Goal: Navigation & Orientation: Understand site structure

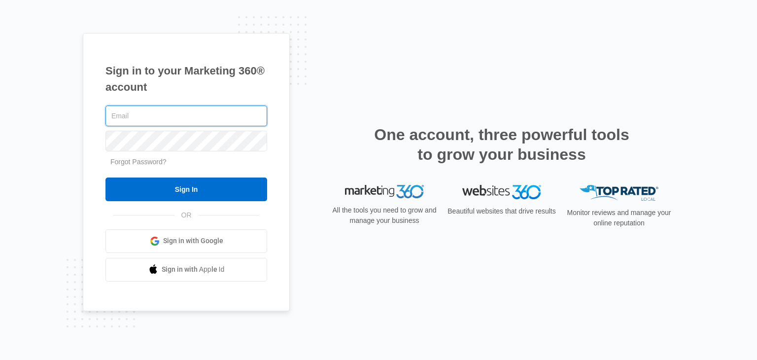
type input "[PERSON_NAME][EMAIL_ADDRESS][DOMAIN_NAME]"
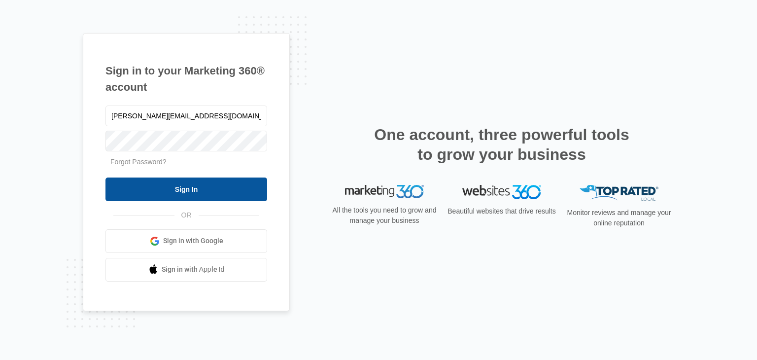
click at [193, 186] on input "Sign In" at bounding box center [187, 190] width 162 height 24
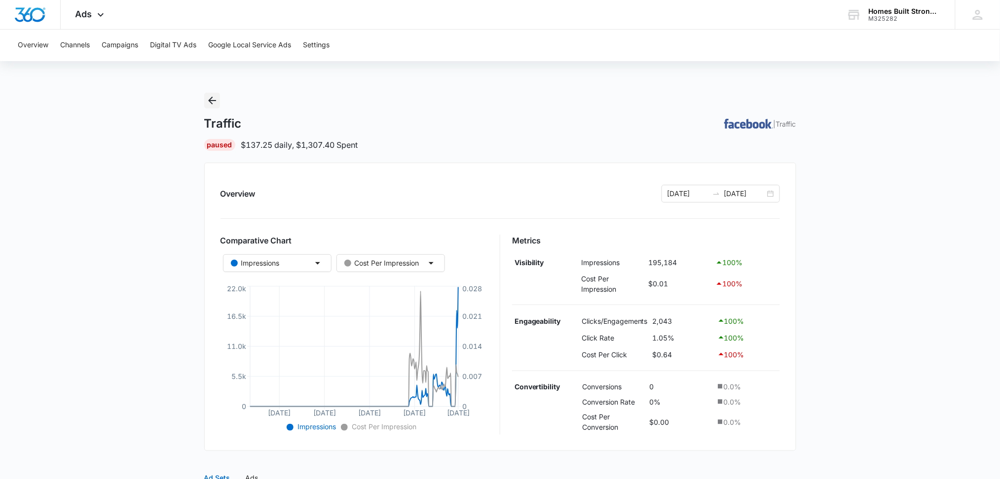
click at [215, 101] on icon "Back" at bounding box center [212, 101] width 8 height 8
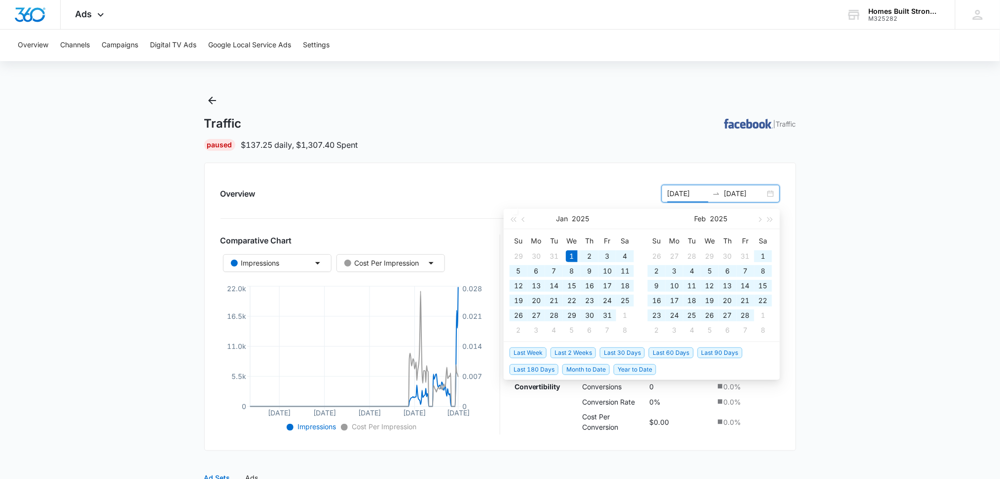
click at [675, 191] on input "[DATE]" at bounding box center [687, 193] width 41 height 11
type input "04/01/2025"
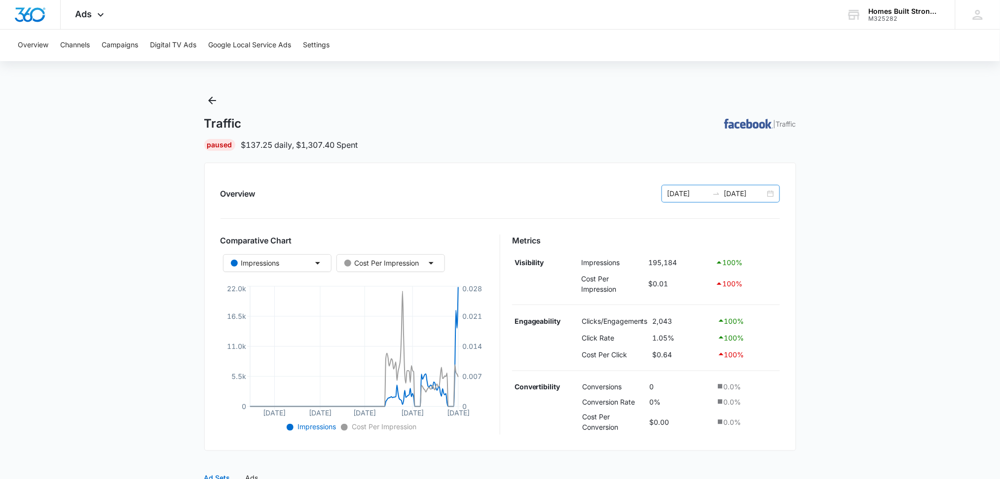
click at [736, 192] on input "[DATE]" at bounding box center [744, 193] width 41 height 11
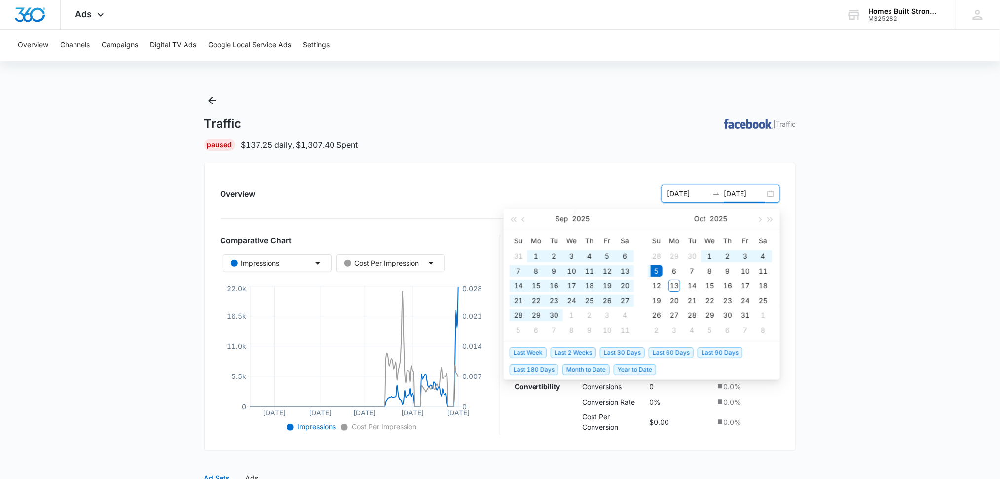
click at [736, 192] on input "[DATE]" at bounding box center [744, 193] width 41 height 11
type input "10/13/2025"
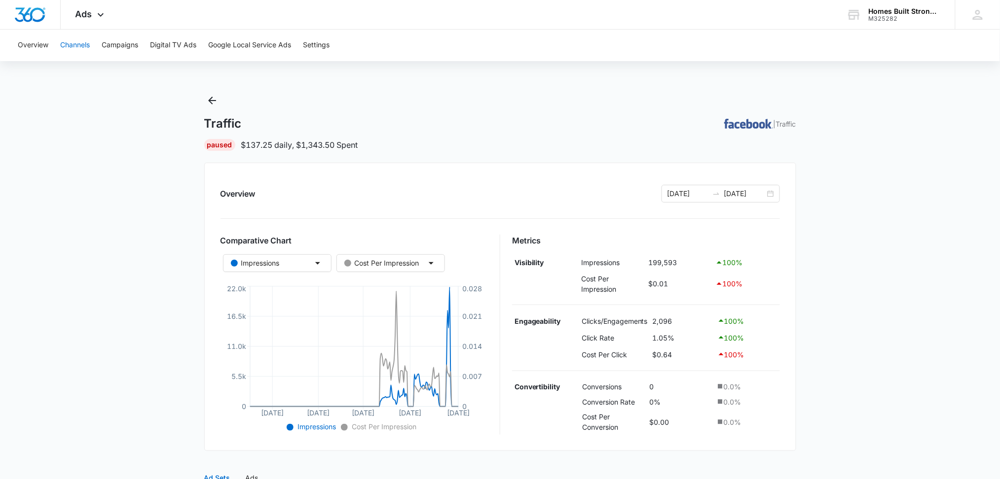
click at [70, 46] on button "Channels" at bounding box center [75, 46] width 30 height 32
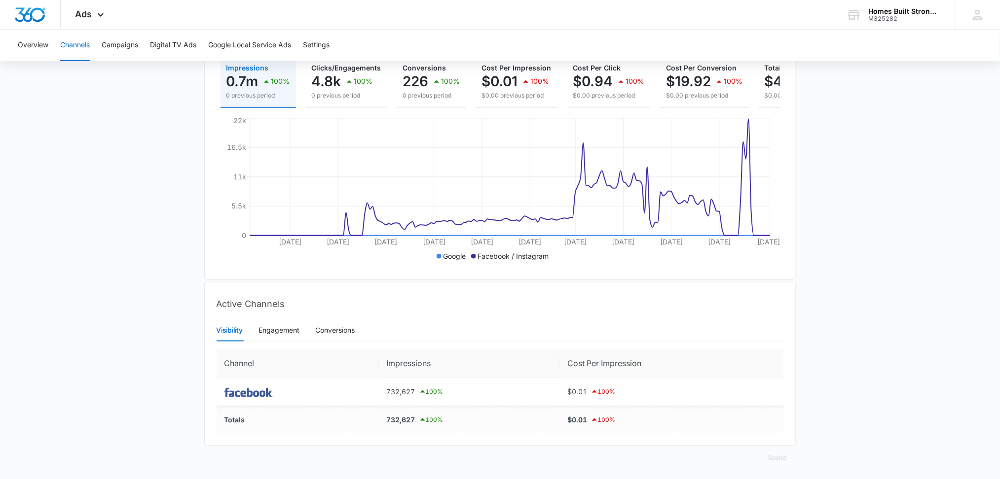
scroll to position [151, 0]
click at [296, 327] on div "Engagement" at bounding box center [279, 328] width 41 height 11
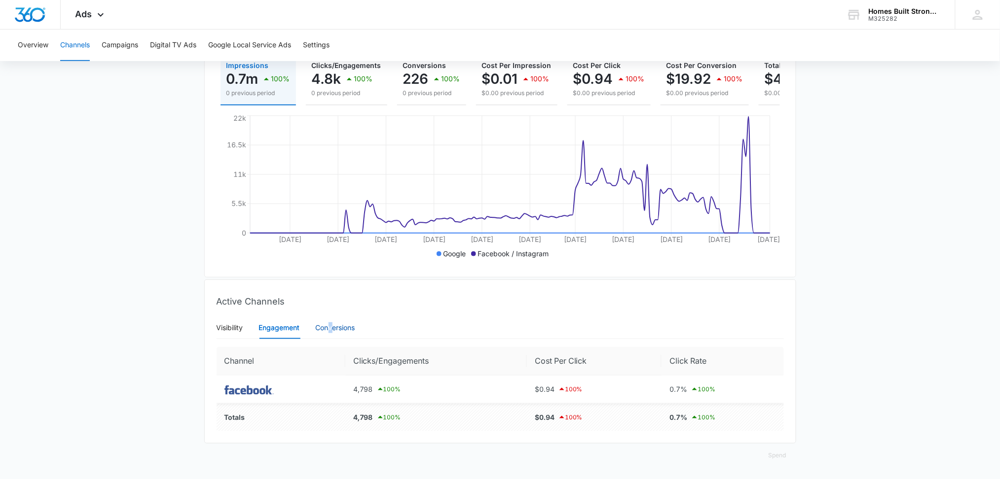
click at [331, 325] on div "Conversions" at bounding box center [335, 328] width 39 height 11
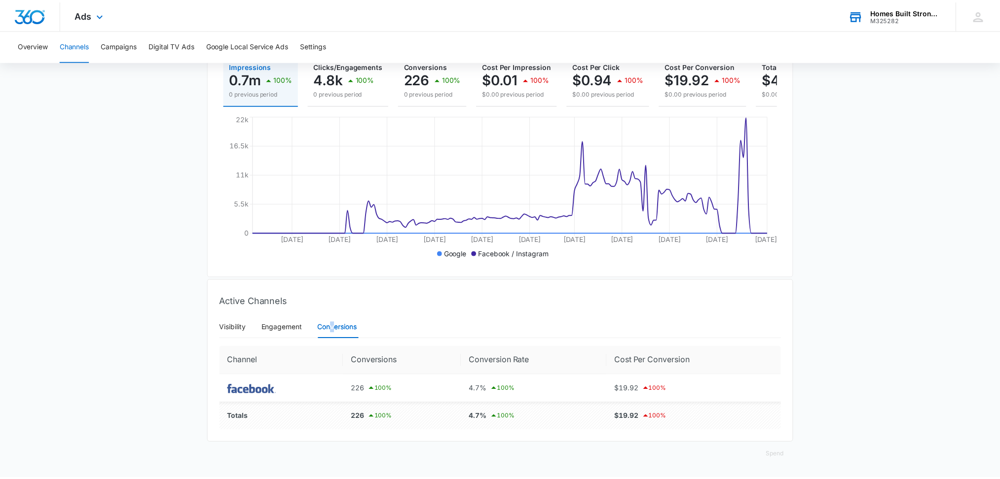
scroll to position [0, 0]
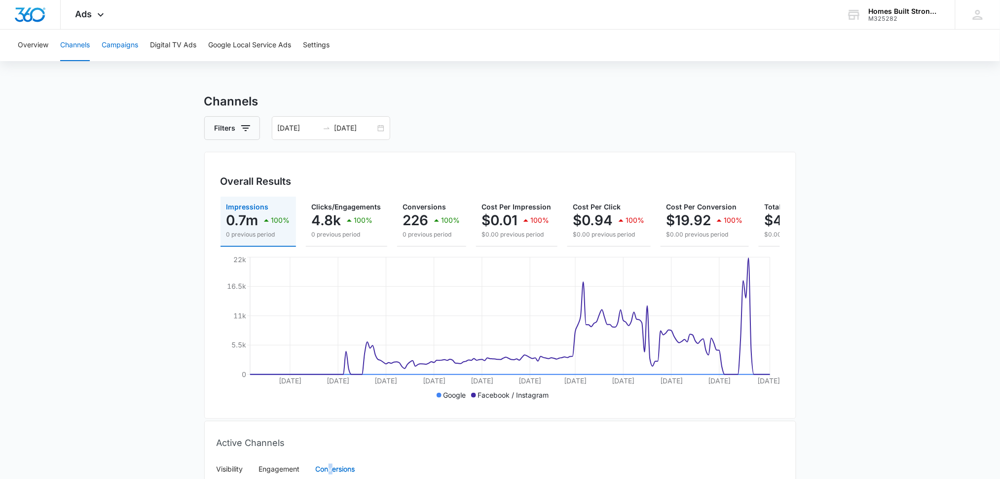
click at [122, 42] on button "Campaigns" at bounding box center [120, 46] width 36 height 32
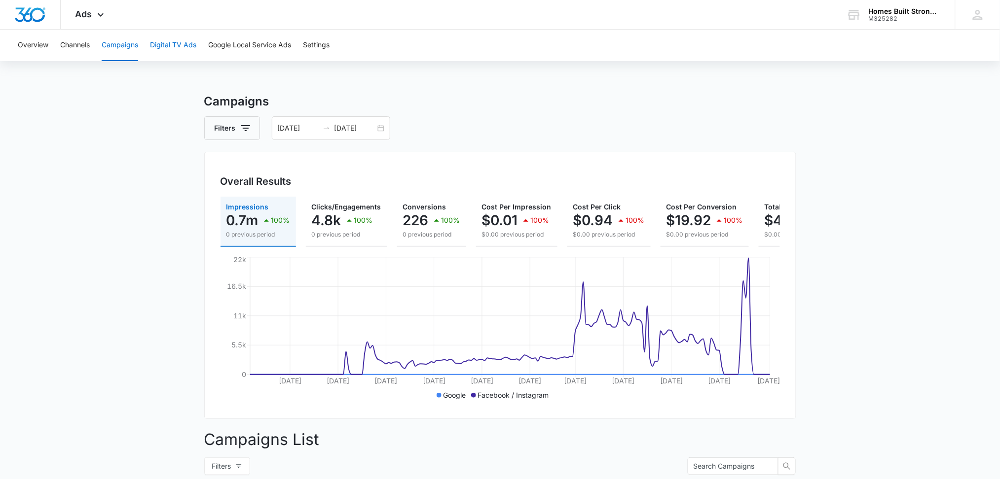
click at [187, 43] on button "Digital TV Ads" at bounding box center [173, 46] width 46 height 32
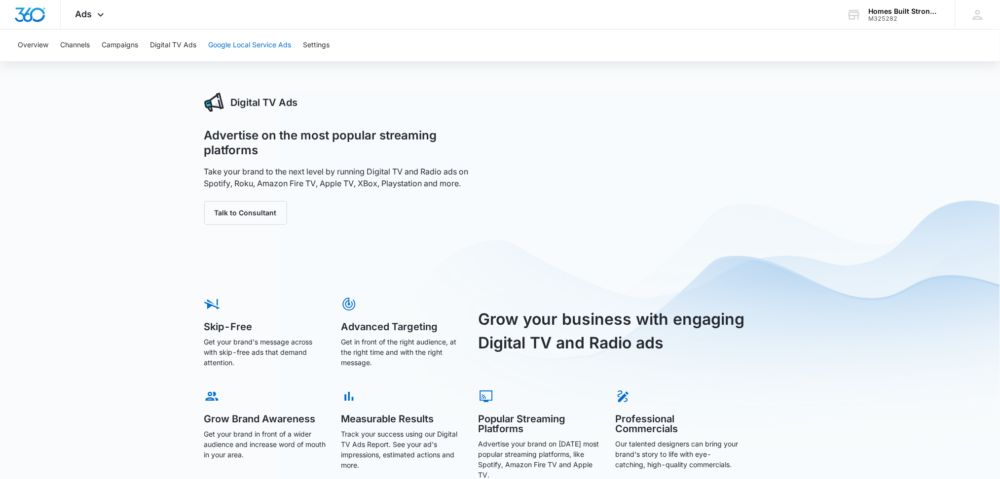
click at [250, 41] on button "Google Local Service Ads" at bounding box center [249, 46] width 83 height 32
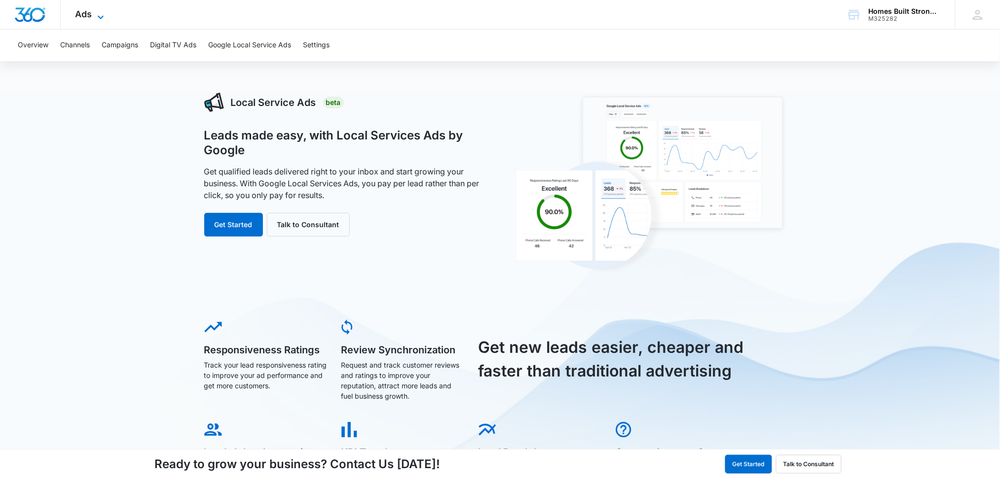
click at [90, 15] on span "Ads" at bounding box center [83, 14] width 17 height 10
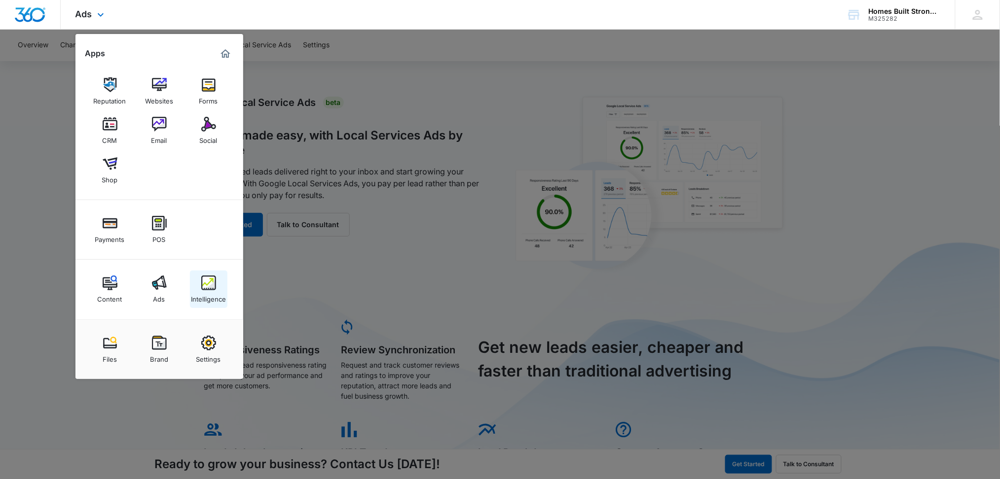
click at [209, 284] on img at bounding box center [208, 283] width 15 height 15
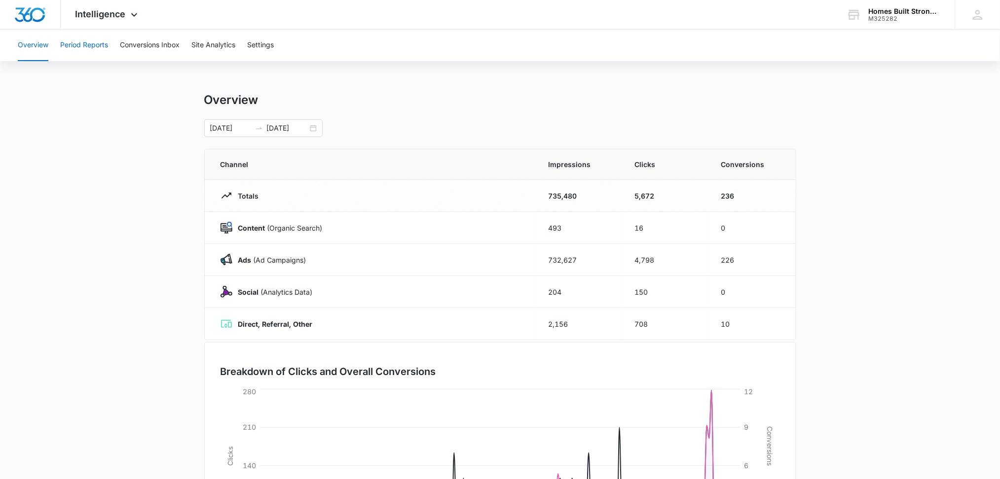
click at [90, 41] on button "Period Reports" at bounding box center [84, 46] width 48 height 32
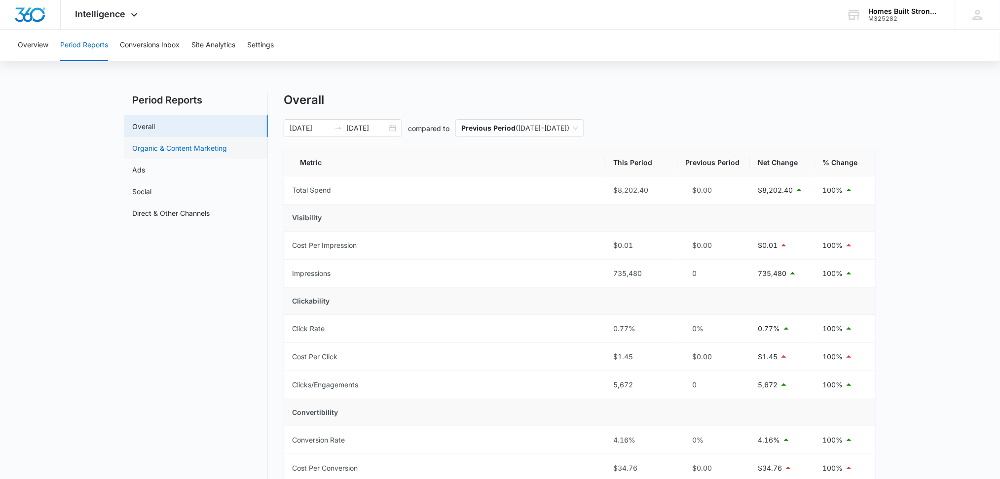
click at [197, 143] on link "Organic & Content Marketing" at bounding box center [179, 148] width 95 height 10
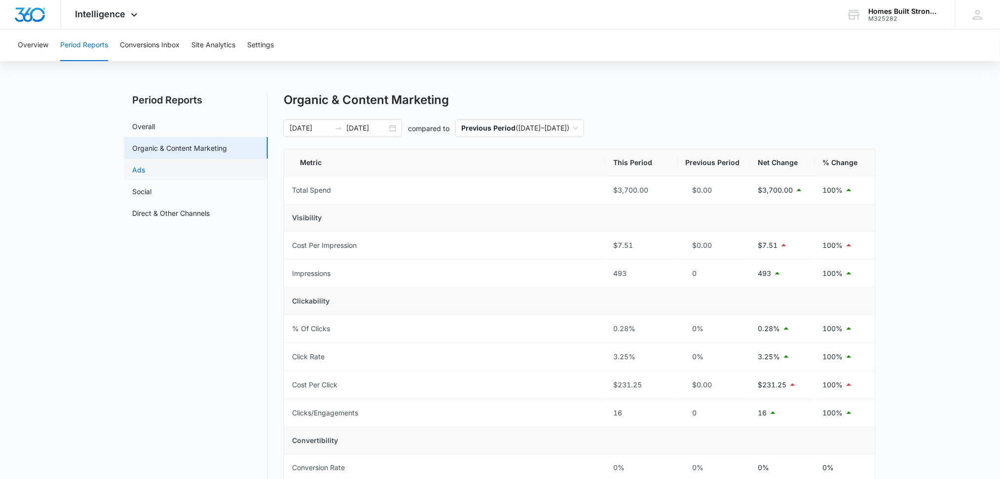
click at [145, 174] on link "Ads" at bounding box center [138, 170] width 13 height 10
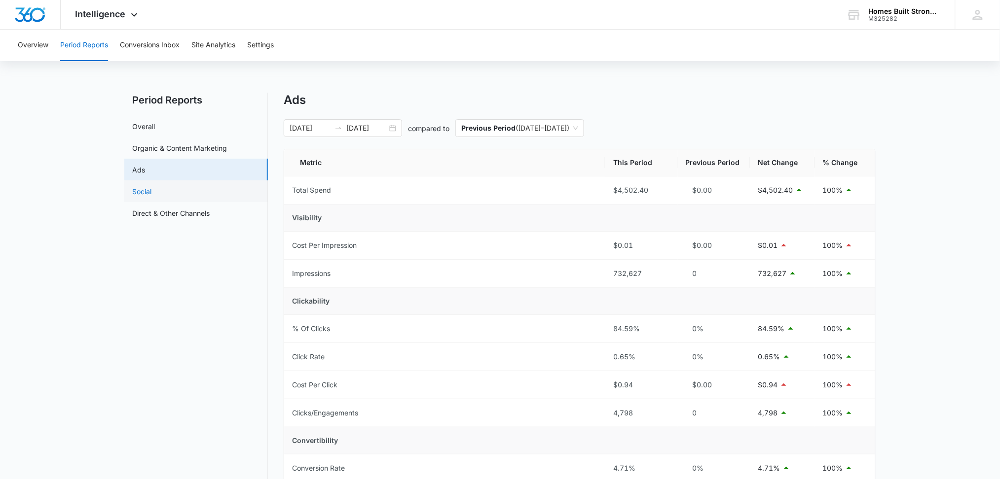
click at [151, 197] on link "Social" at bounding box center [141, 191] width 19 height 10
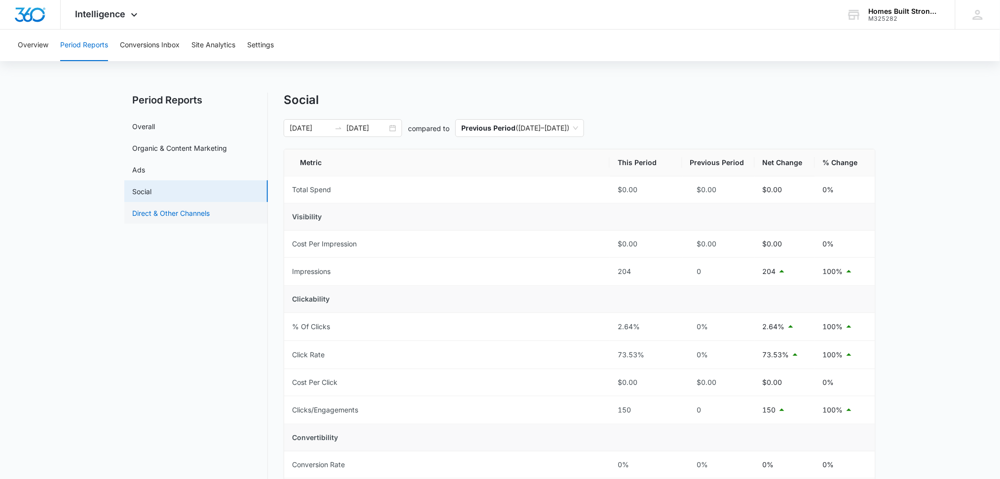
click at [164, 212] on link "Direct & Other Channels" at bounding box center [170, 213] width 77 height 10
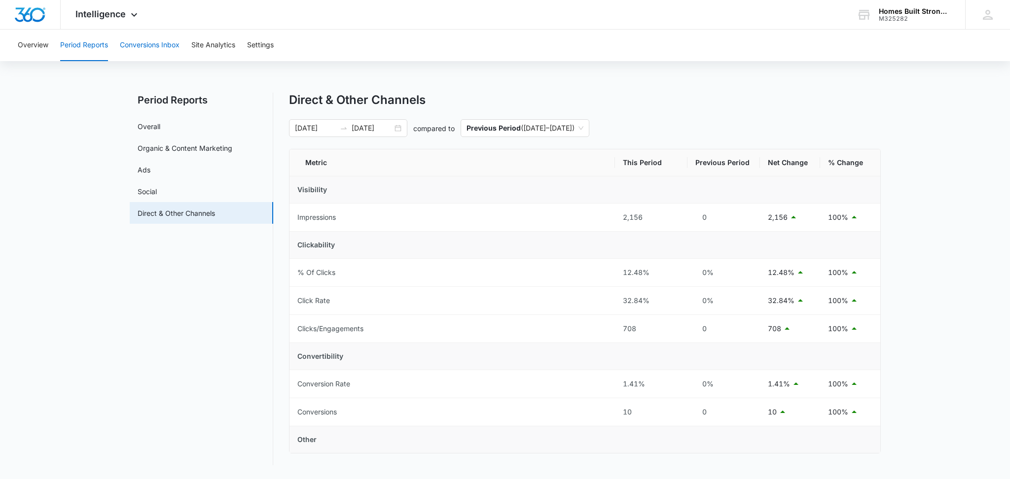
click at [154, 42] on button "Conversions Inbox" at bounding box center [150, 46] width 60 height 32
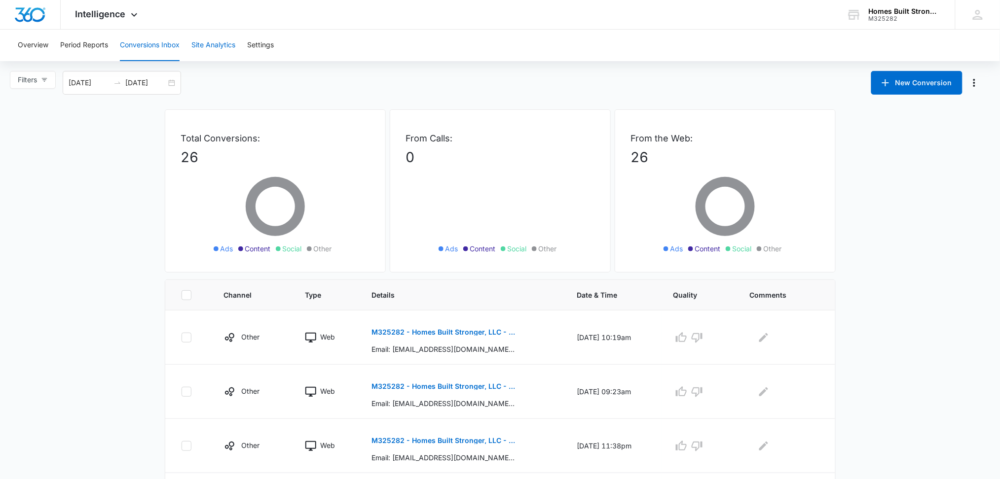
click at [223, 45] on button "Site Analytics" at bounding box center [213, 46] width 44 height 32
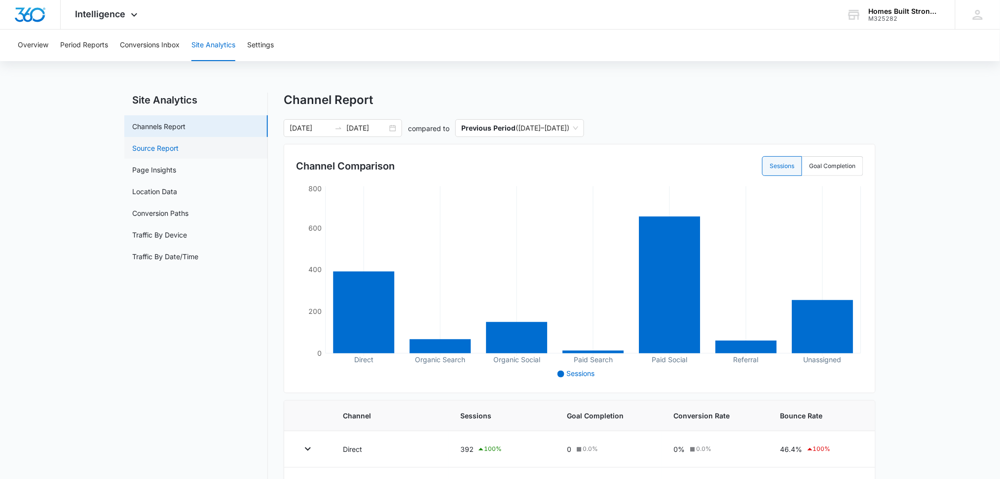
click at [168, 145] on link "Source Report" at bounding box center [155, 148] width 46 height 10
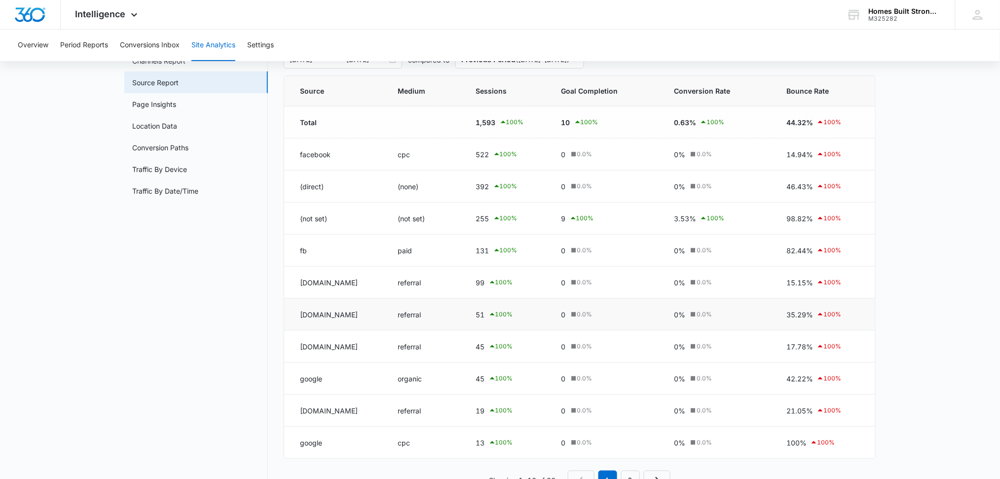
scroll to position [100, 0]
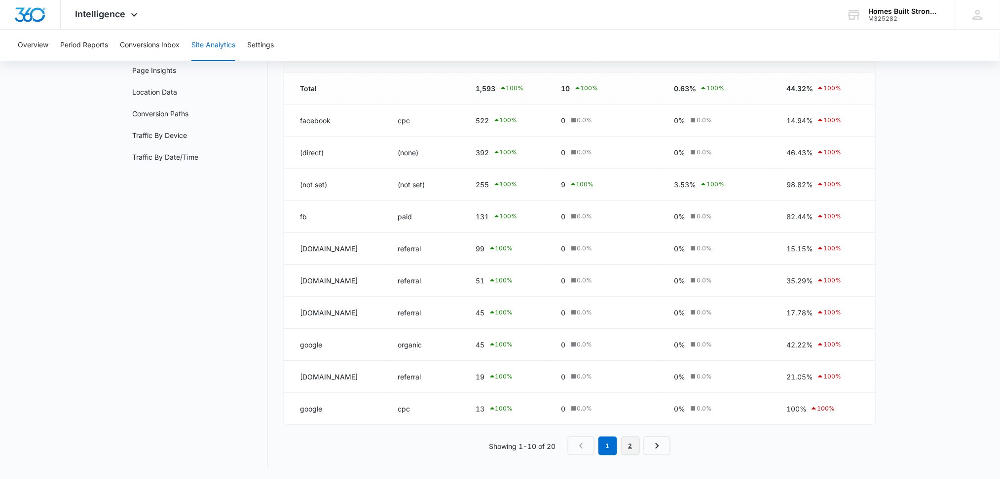
click at [630, 448] on link "2" at bounding box center [630, 446] width 19 height 19
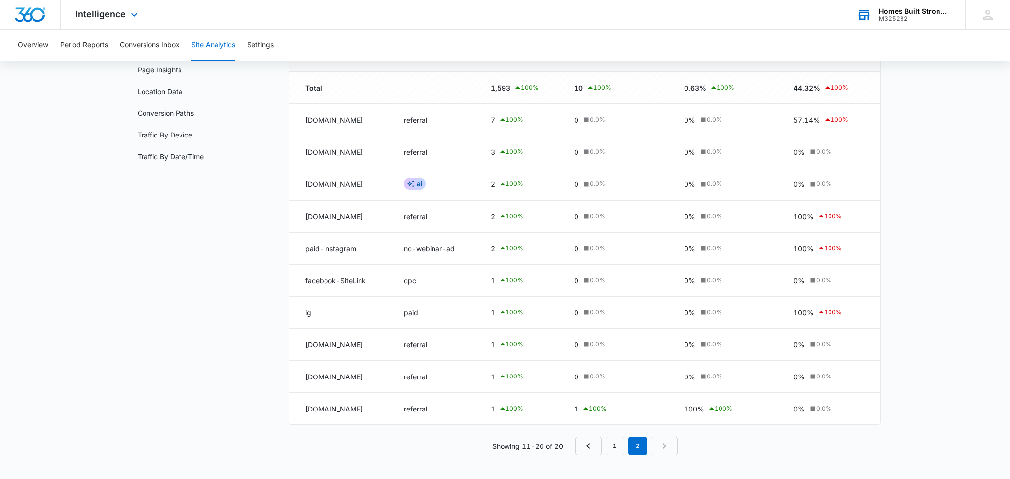
scroll to position [0, 0]
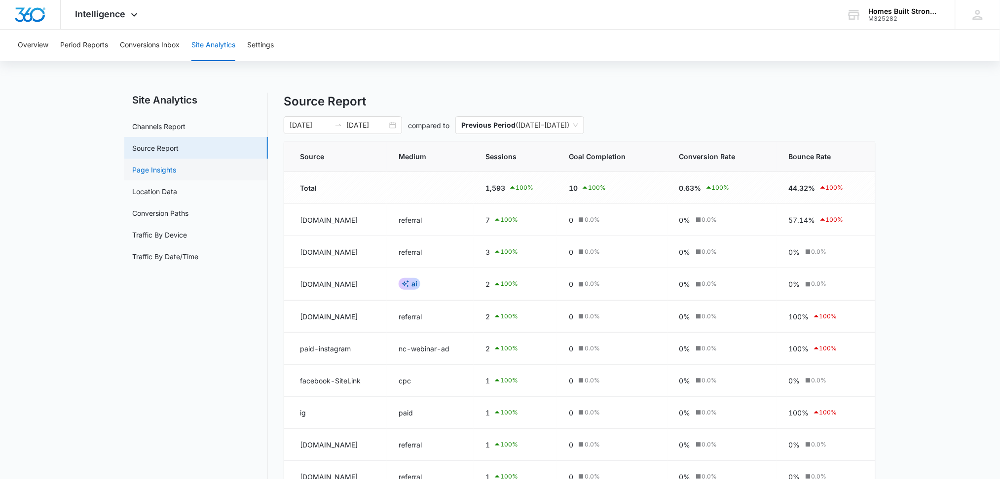
click at [152, 167] on link "Page Insights" at bounding box center [154, 170] width 44 height 10
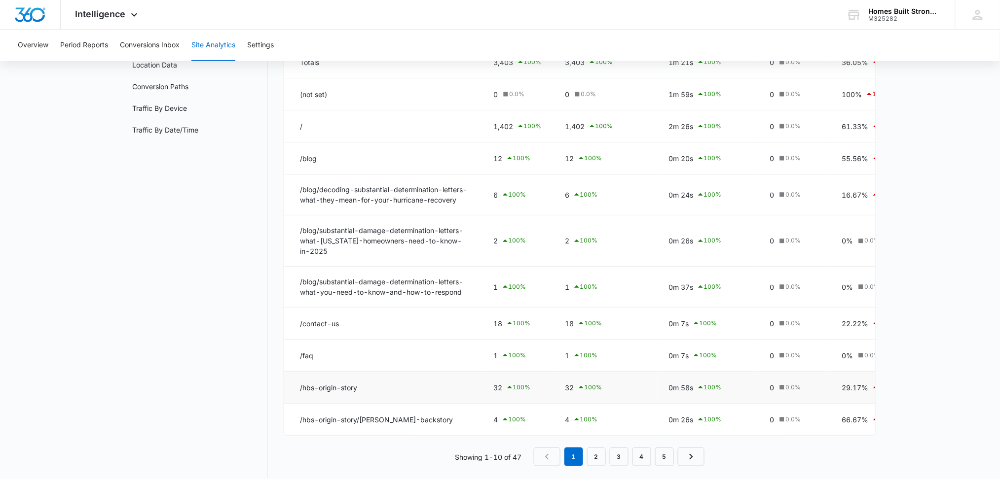
scroll to position [147, 0]
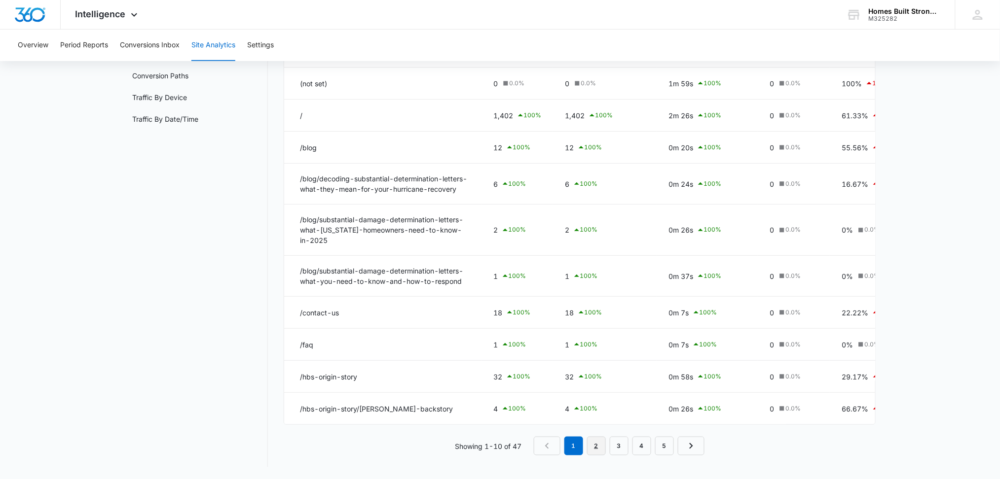
click at [600, 448] on link "2" at bounding box center [596, 446] width 19 height 19
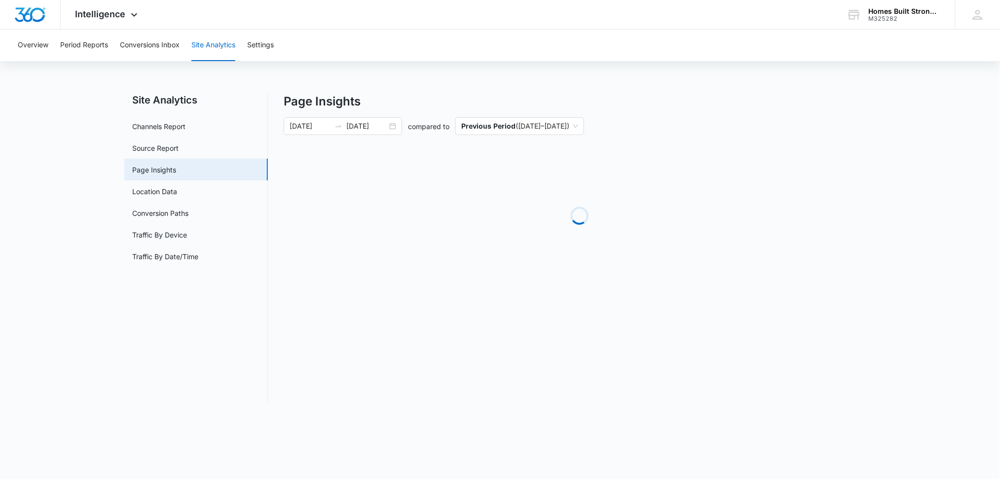
scroll to position [0, 0]
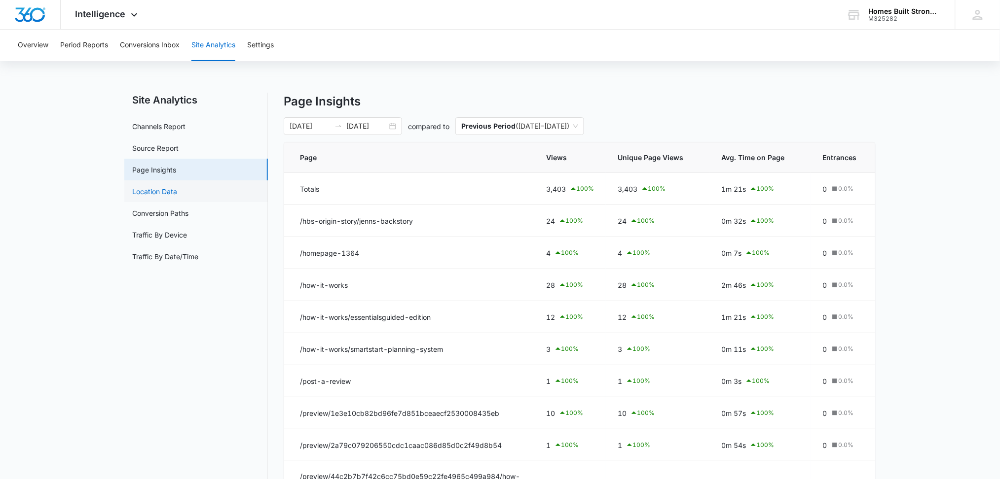
click at [171, 189] on link "Location Data" at bounding box center [154, 191] width 45 height 10
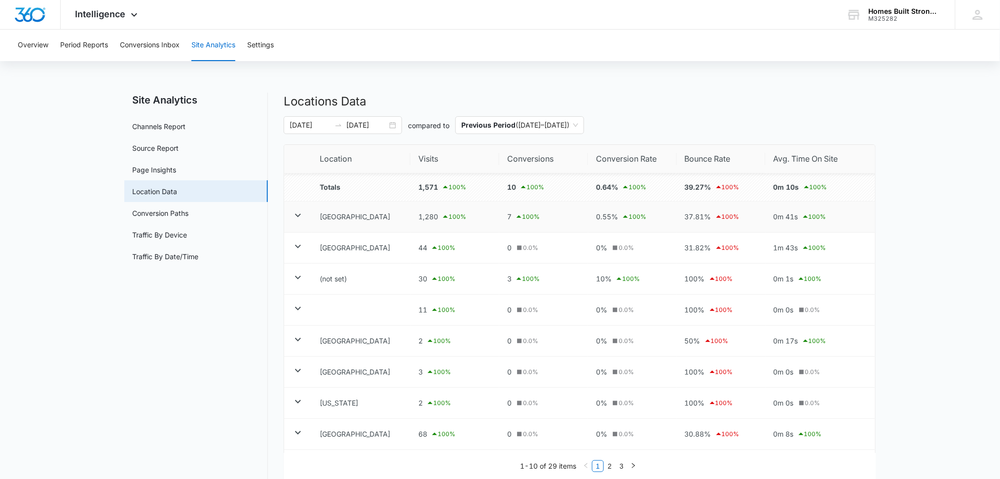
click at [300, 214] on icon at bounding box center [298, 216] width 12 height 12
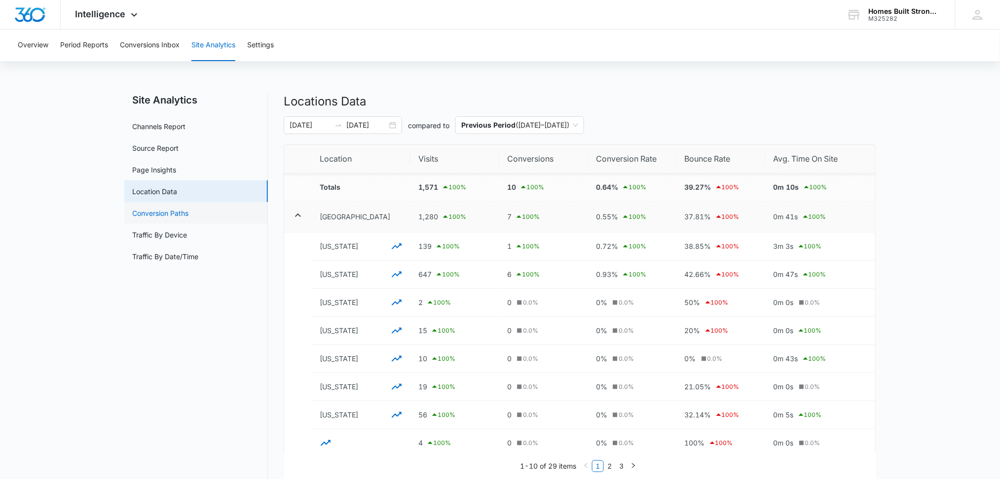
click at [145, 215] on link "Conversion Paths" at bounding box center [160, 213] width 56 height 10
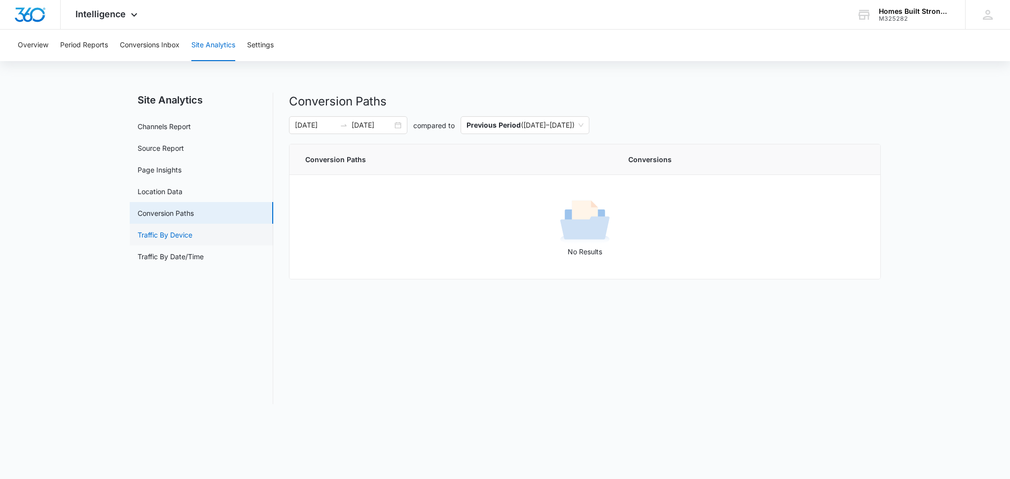
click at [149, 234] on link "Traffic By Device" at bounding box center [165, 235] width 55 height 10
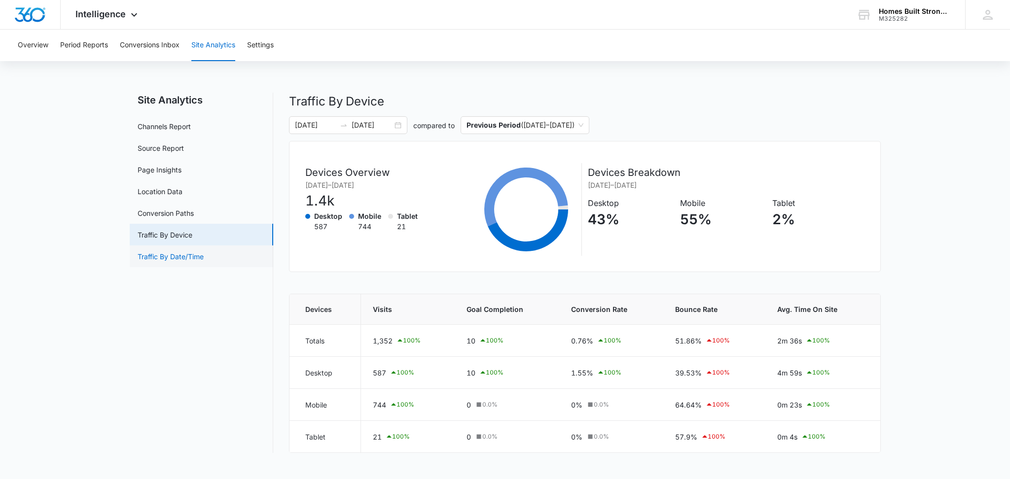
click at [186, 260] on link "Traffic By Date/Time" at bounding box center [171, 256] width 66 height 10
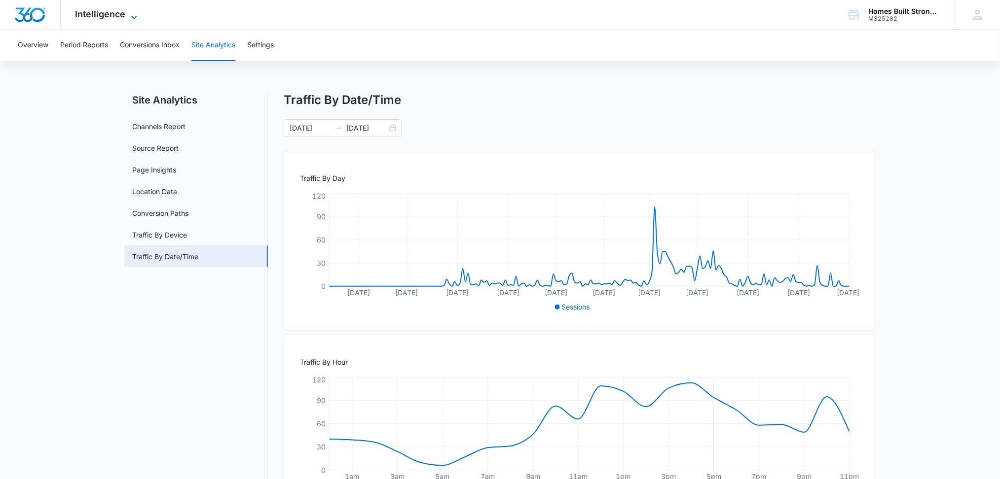
click at [109, 9] on span "Intelligence" at bounding box center [100, 14] width 50 height 10
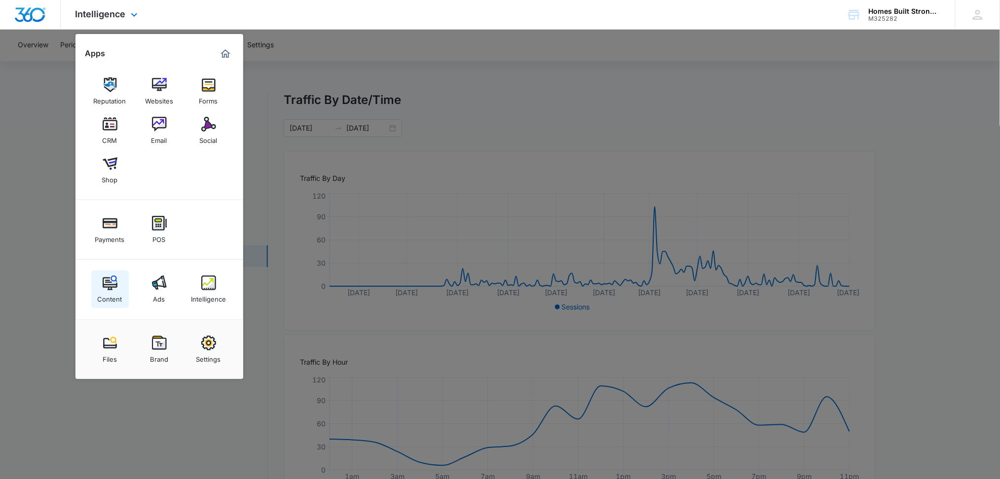
click at [106, 281] on img at bounding box center [110, 283] width 15 height 15
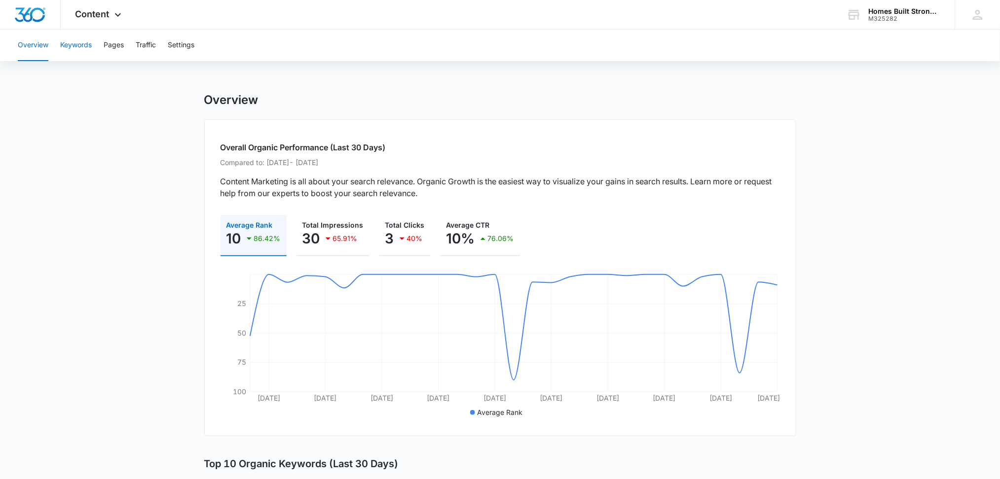
click at [79, 44] on button "Keywords" at bounding box center [76, 46] width 32 height 32
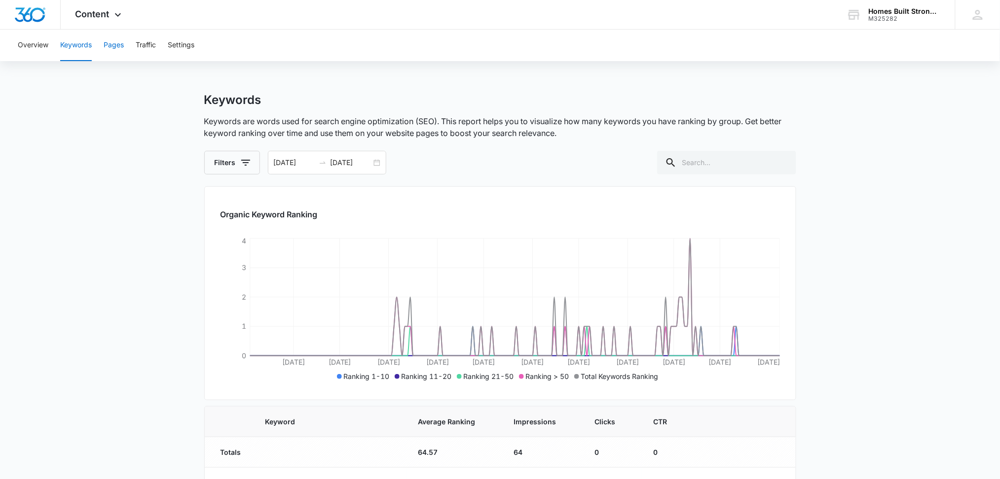
click at [111, 42] on button "Pages" at bounding box center [114, 46] width 20 height 32
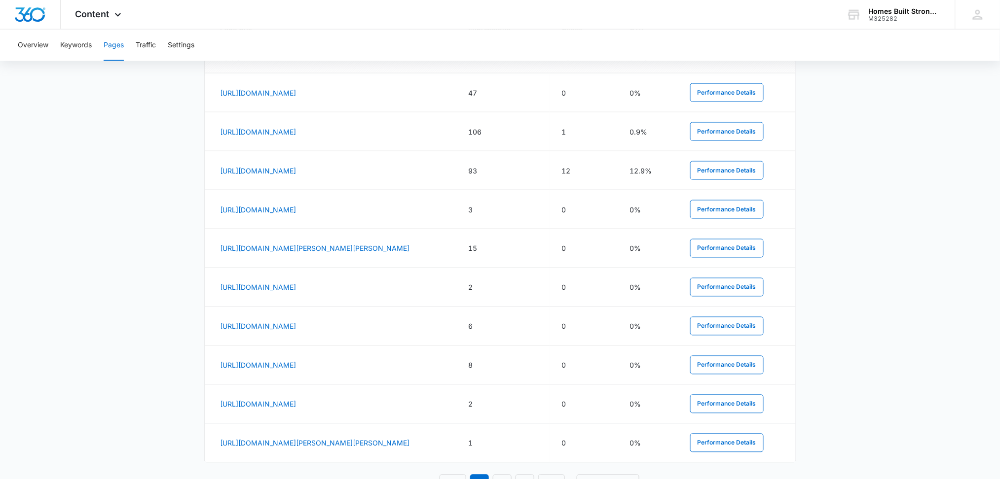
scroll to position [509, 0]
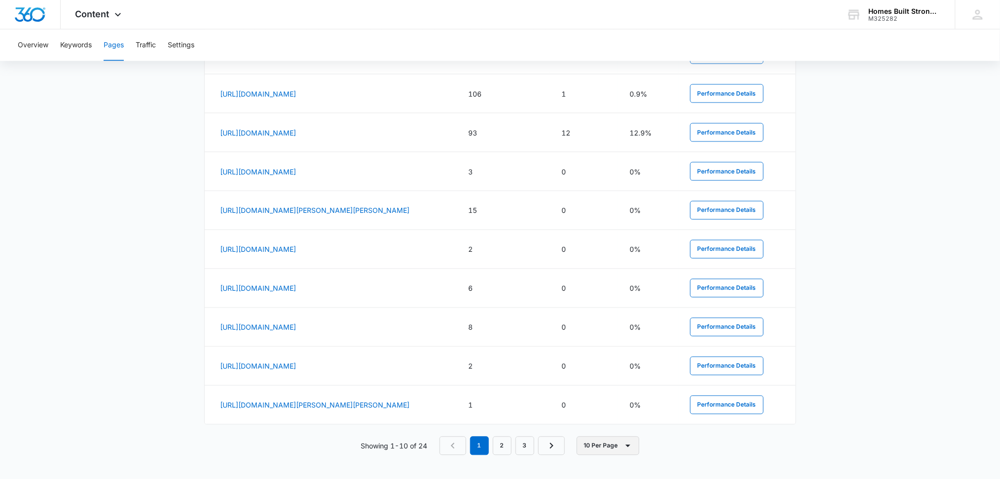
click at [617, 448] on button "10 Per Page" at bounding box center [607, 446] width 63 height 19
click at [613, 420] on div "100 Per Page" at bounding box center [610, 423] width 43 height 7
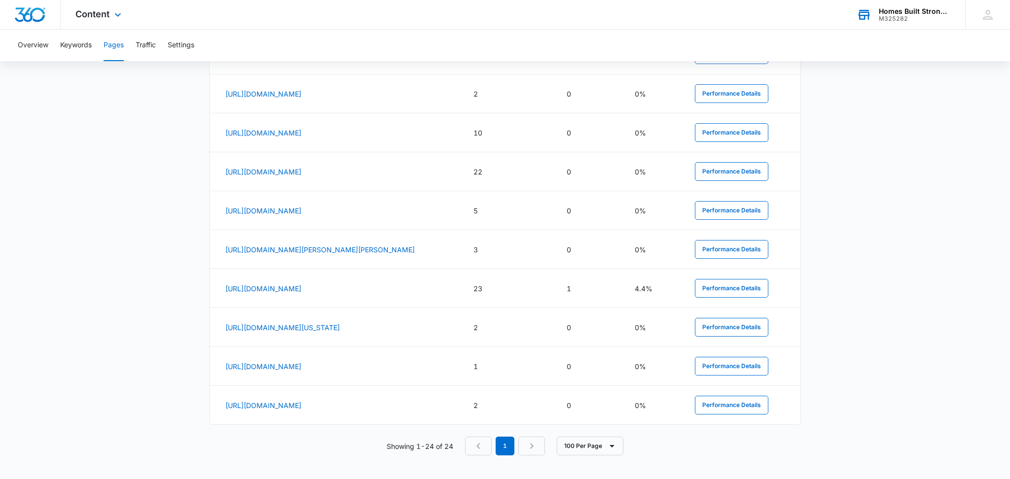
scroll to position [0, 0]
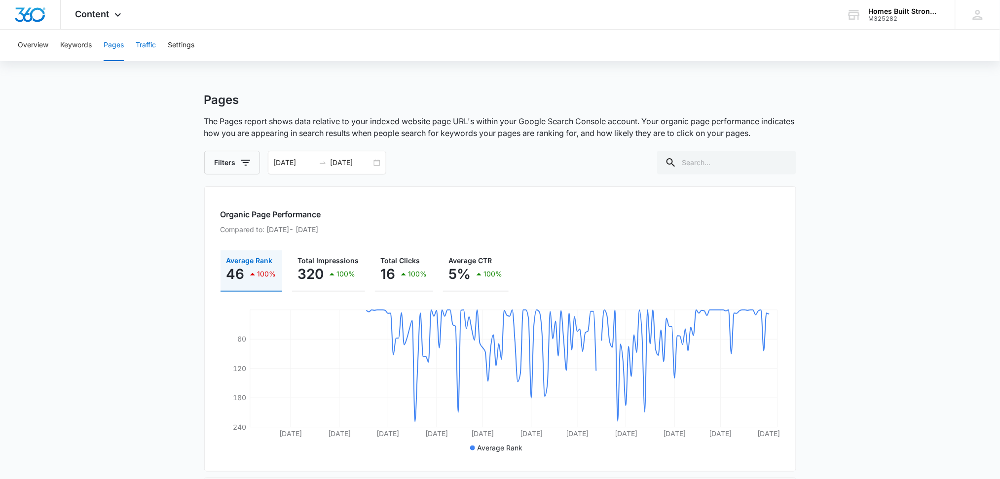
click at [141, 43] on button "Traffic" at bounding box center [146, 46] width 20 height 32
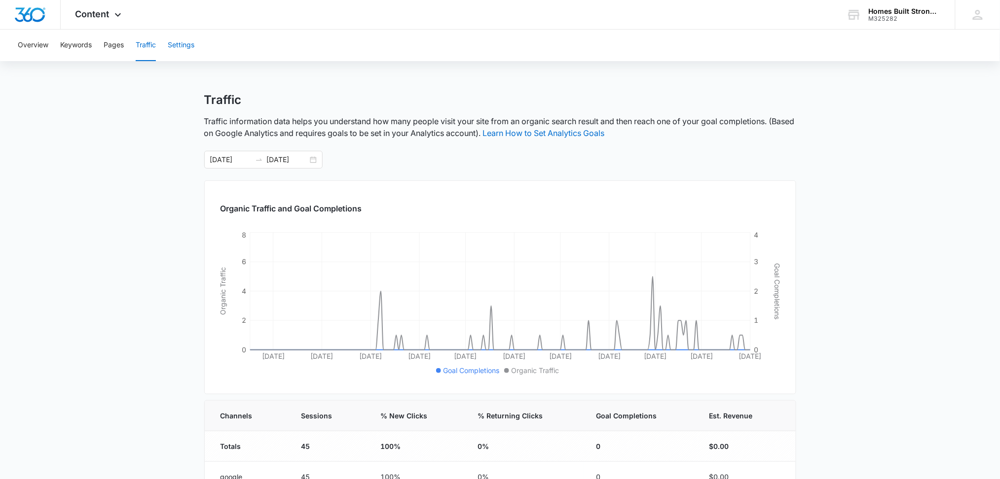
click at [175, 46] on button "Settings" at bounding box center [181, 46] width 27 height 32
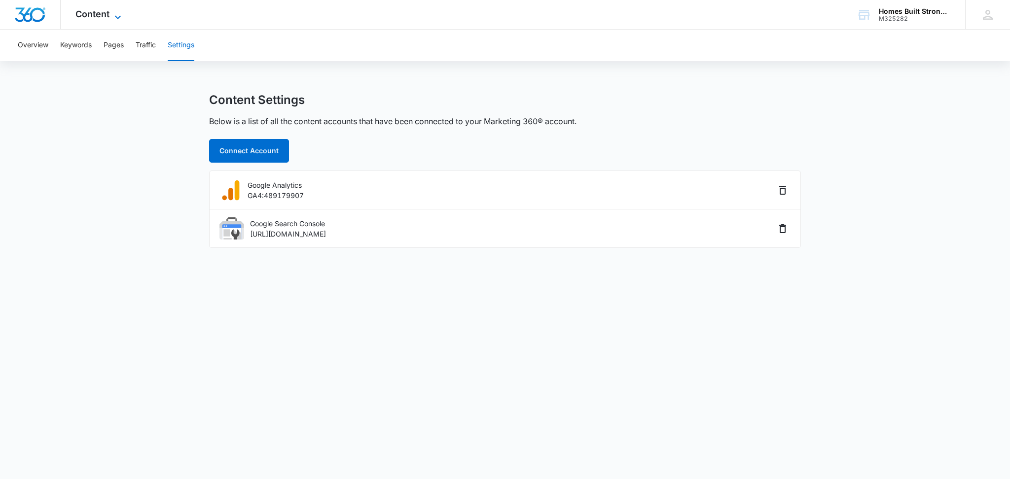
click at [89, 12] on span "Content" at bounding box center [92, 14] width 34 height 10
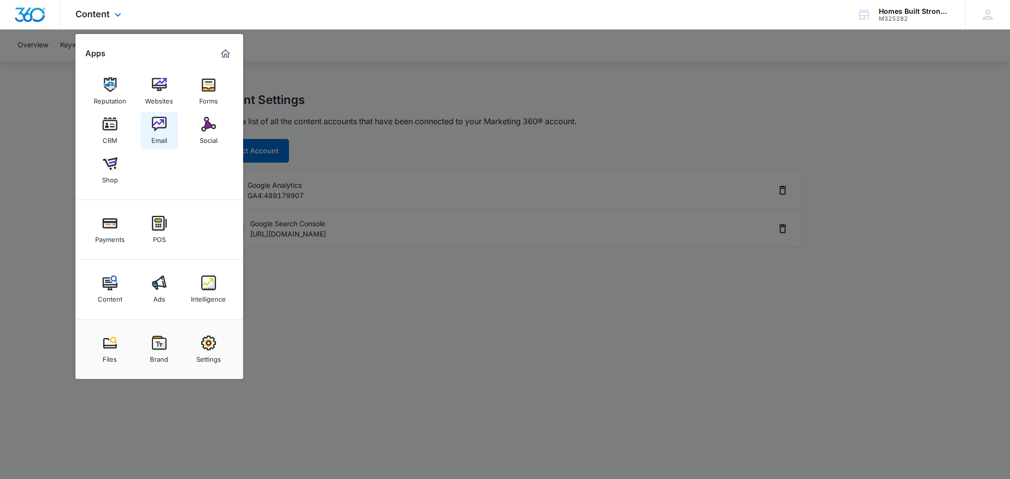
click at [156, 118] on img at bounding box center [159, 124] width 15 height 15
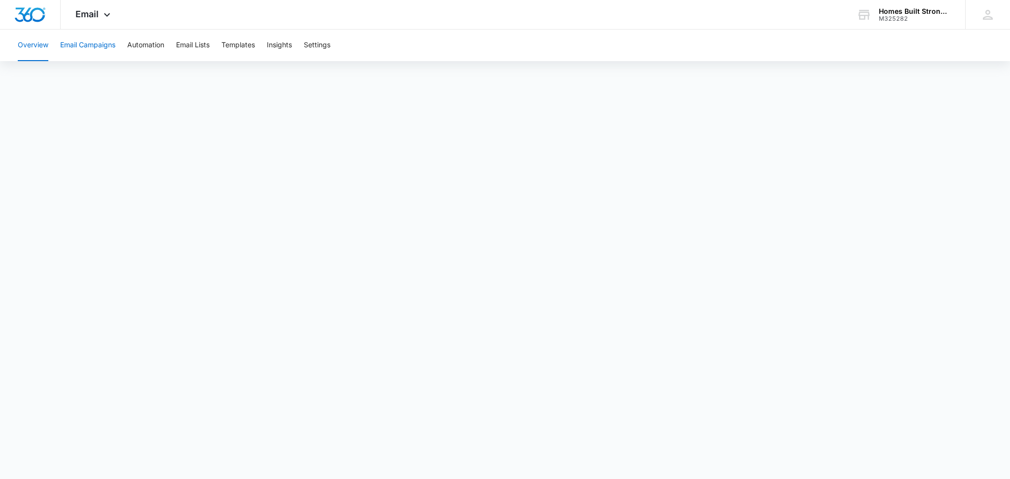
click at [99, 45] on button "Email Campaigns" at bounding box center [87, 46] width 55 height 32
click at [163, 45] on button "Automation" at bounding box center [145, 46] width 37 height 32
click at [207, 44] on button "Email Lists" at bounding box center [193, 46] width 34 height 32
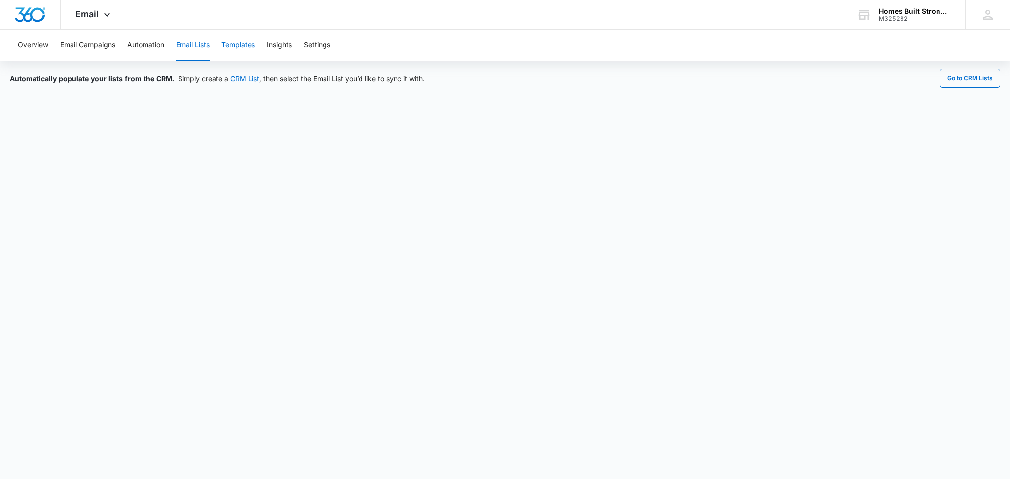
click at [242, 43] on button "Templates" at bounding box center [238, 46] width 34 height 32
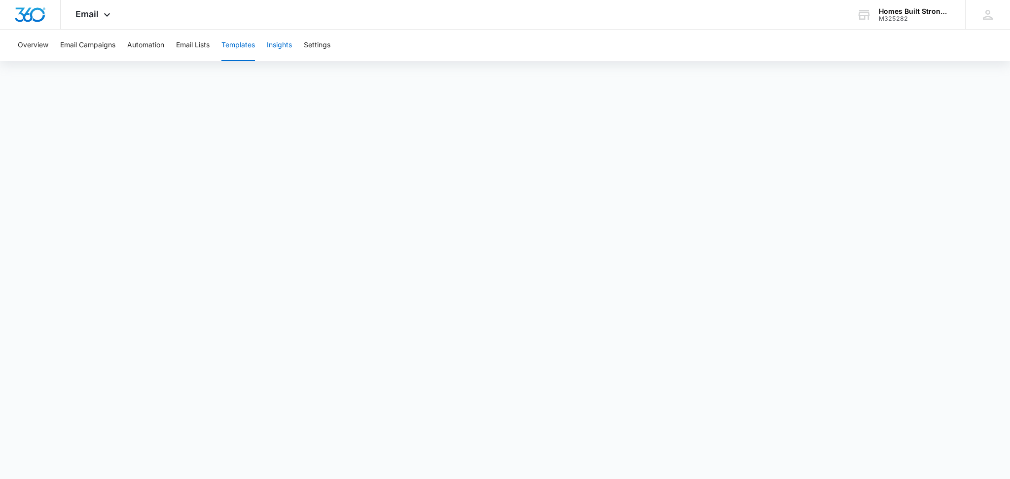
click at [283, 42] on button "Insights" at bounding box center [279, 46] width 25 height 32
click at [95, 15] on span "Email" at bounding box center [86, 14] width 23 height 10
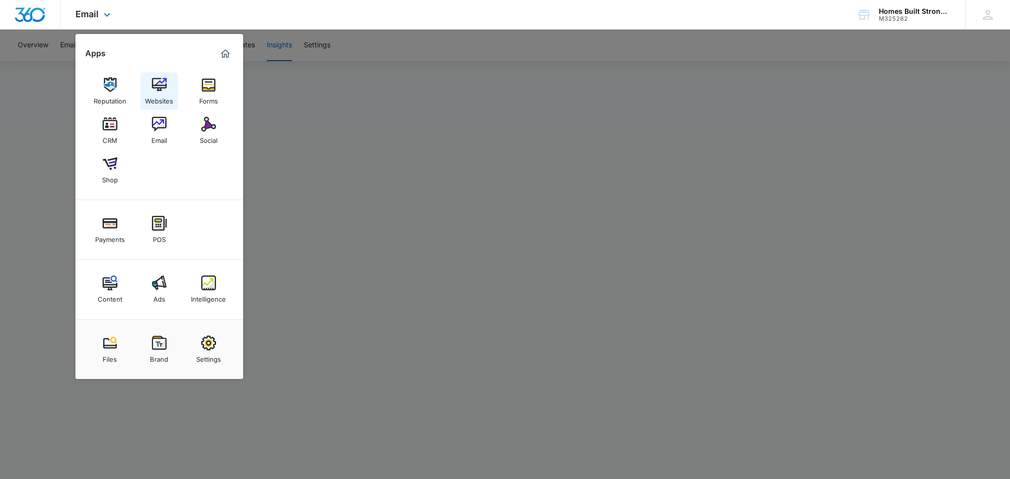
click at [155, 90] on img at bounding box center [159, 84] width 15 height 15
